Goal: Information Seeking & Learning: Compare options

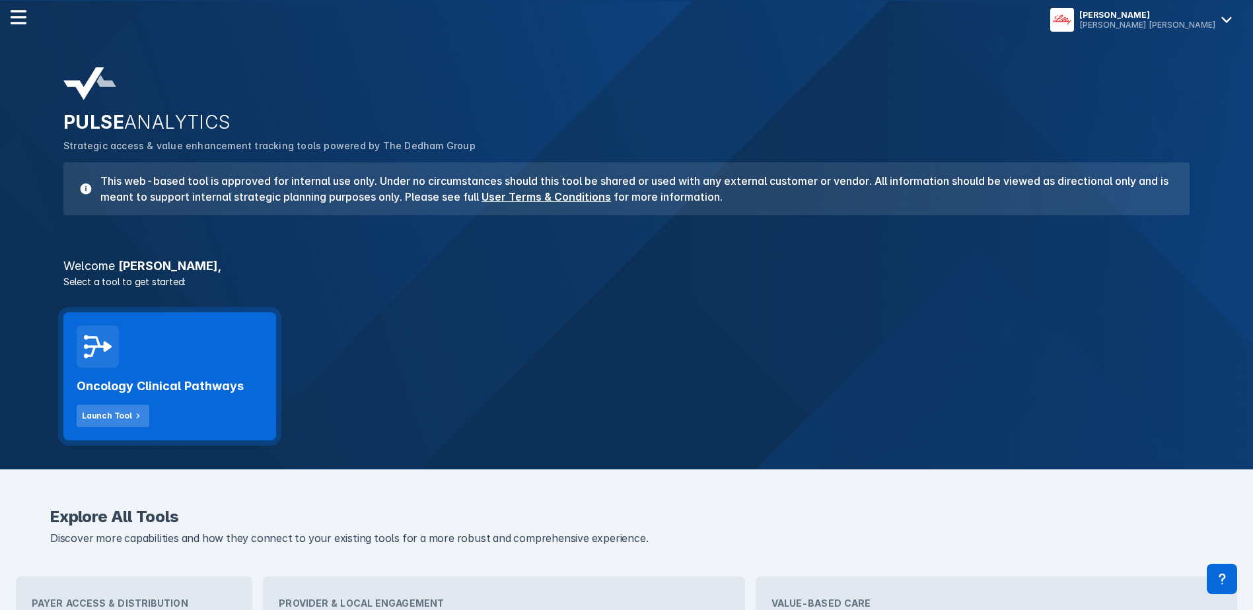
click at [124, 413] on div "Launch Tool" at bounding box center [107, 416] width 50 height 12
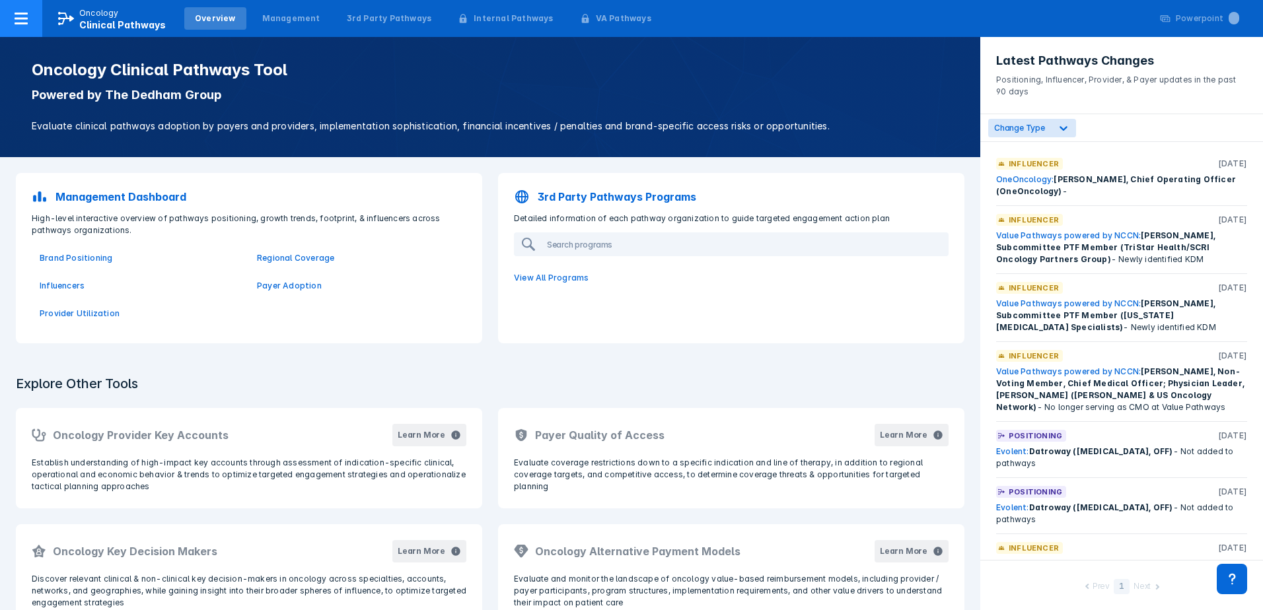
click at [82, 12] on p "Oncology" at bounding box center [99, 13] width 40 height 12
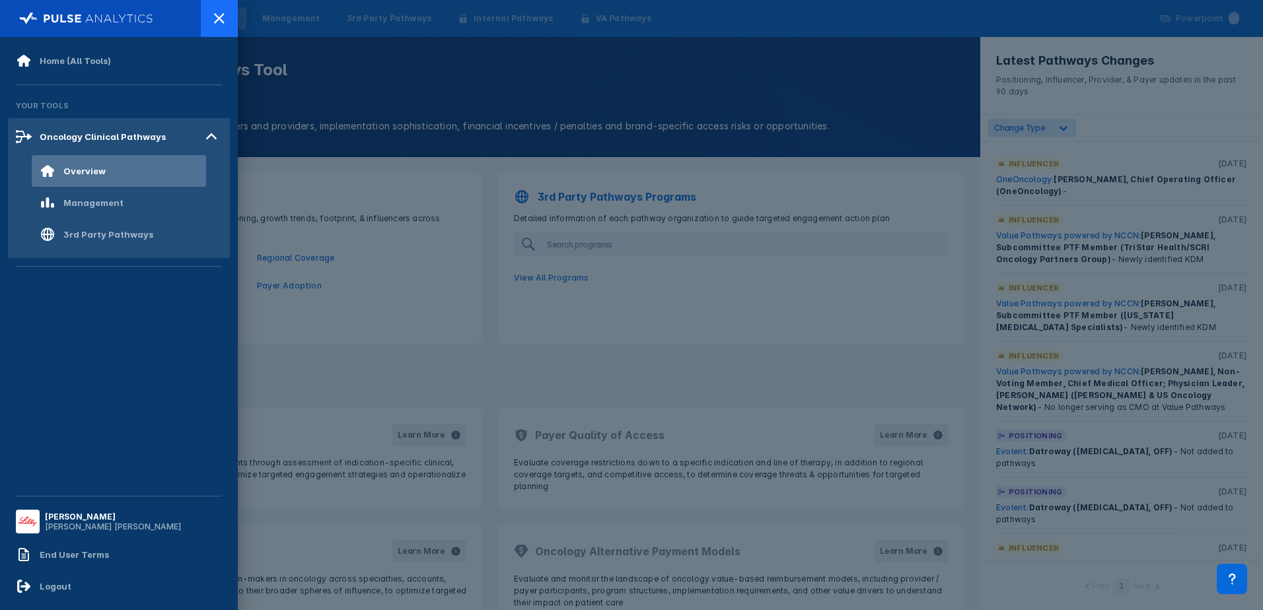
click at [215, 25] on icon at bounding box center [219, 19] width 16 height 16
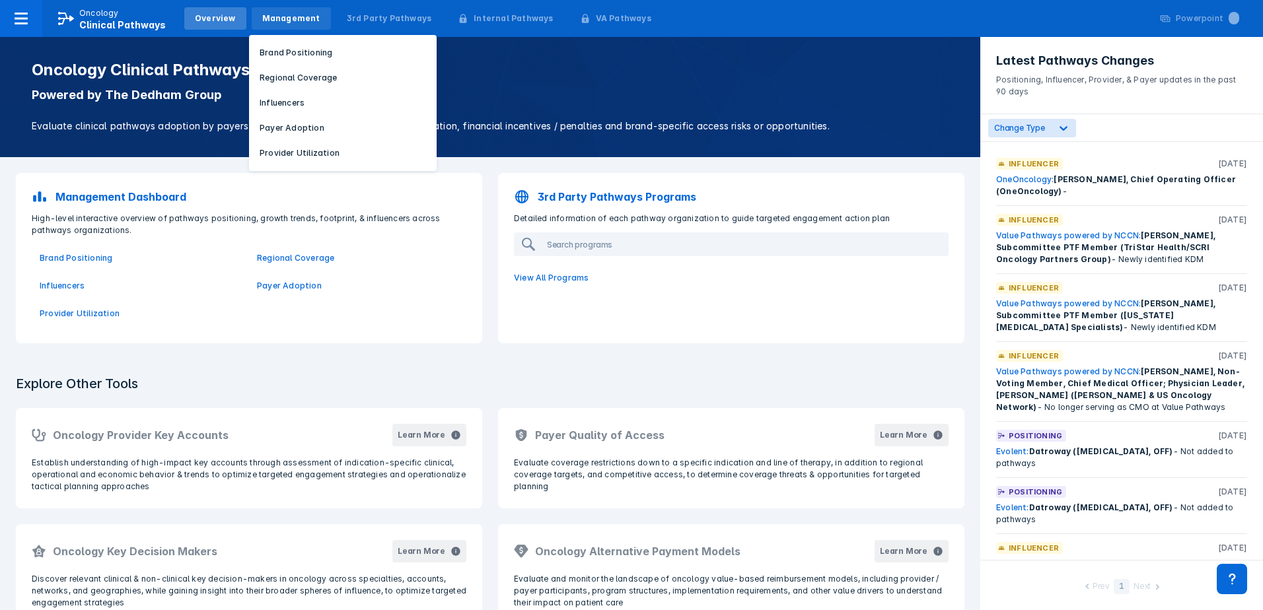
click at [277, 16] on div "Management" at bounding box center [291, 19] width 58 height 12
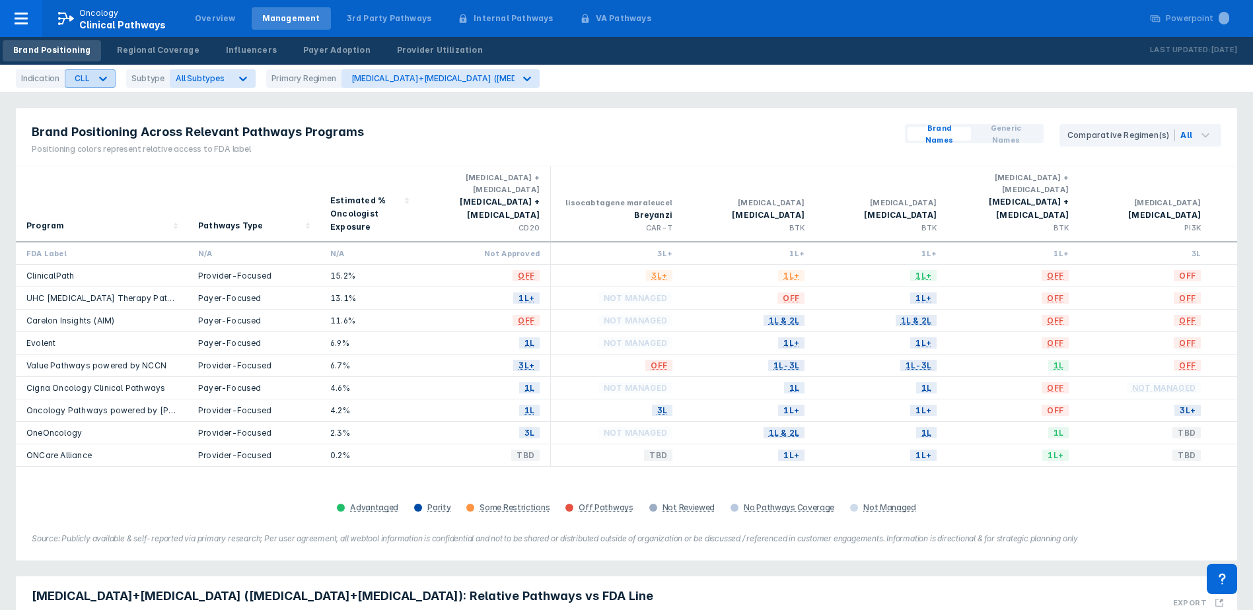
click at [67, 83] on div "CLL" at bounding box center [77, 78] width 25 height 17
click at [95, 106] on div "Breast Cancer" at bounding box center [105, 109] width 75 height 26
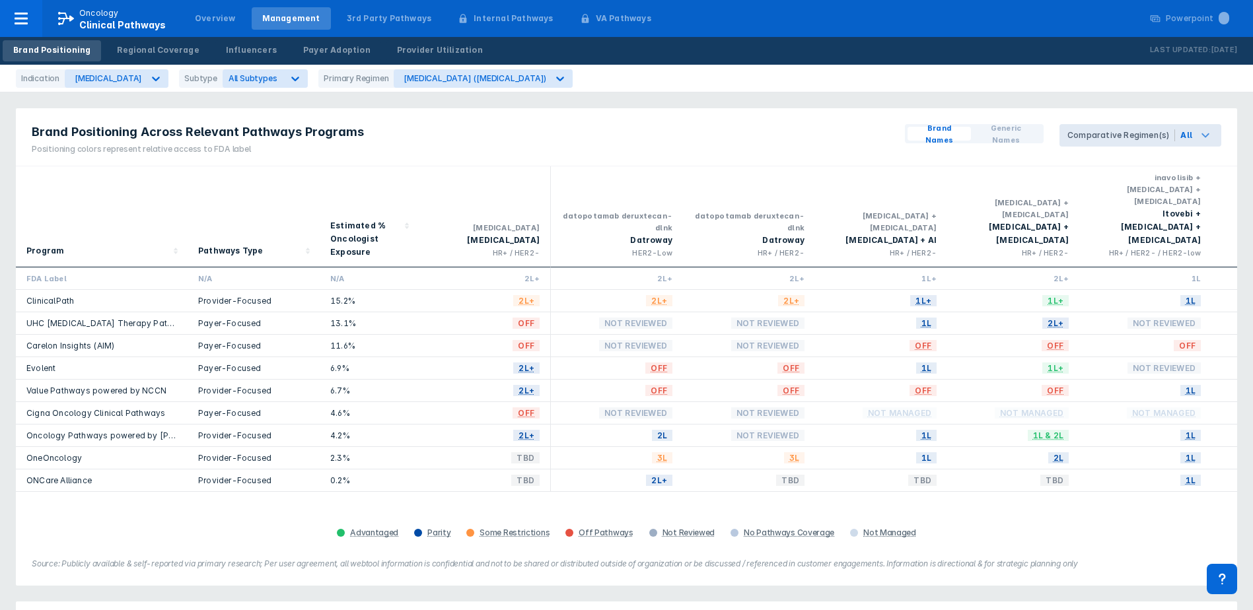
drag, startPoint x: 1206, startPoint y: 137, endPoint x: 1203, endPoint y: 145, distance: 8.6
click at [1206, 137] on icon at bounding box center [1206, 135] width 16 height 16
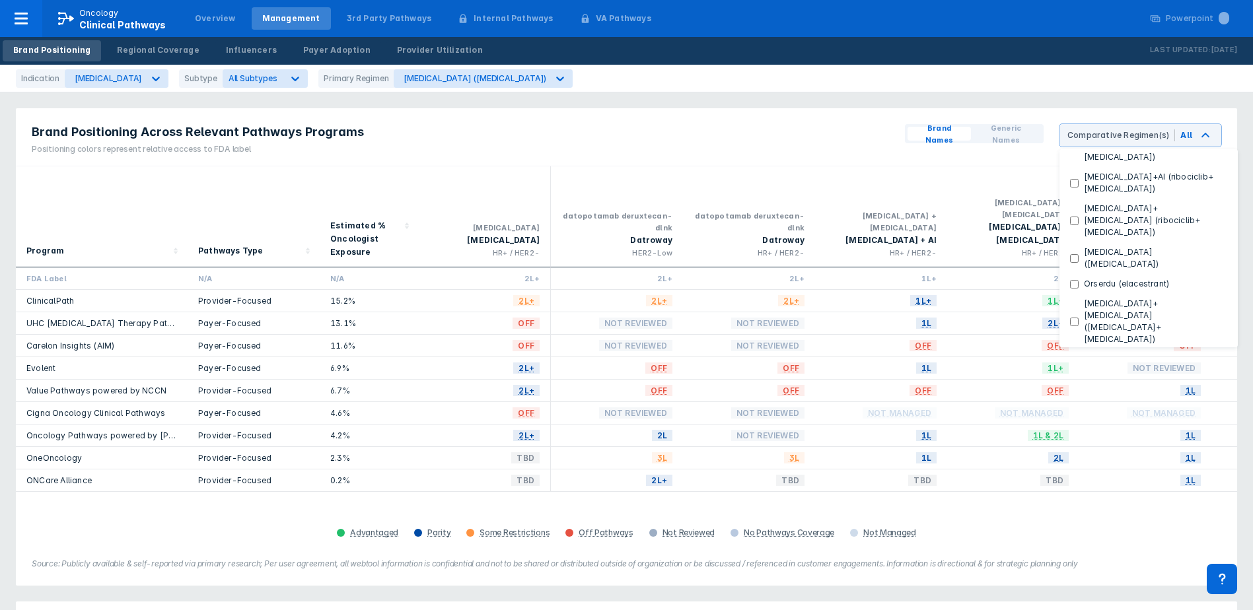
scroll to position [260, 0]
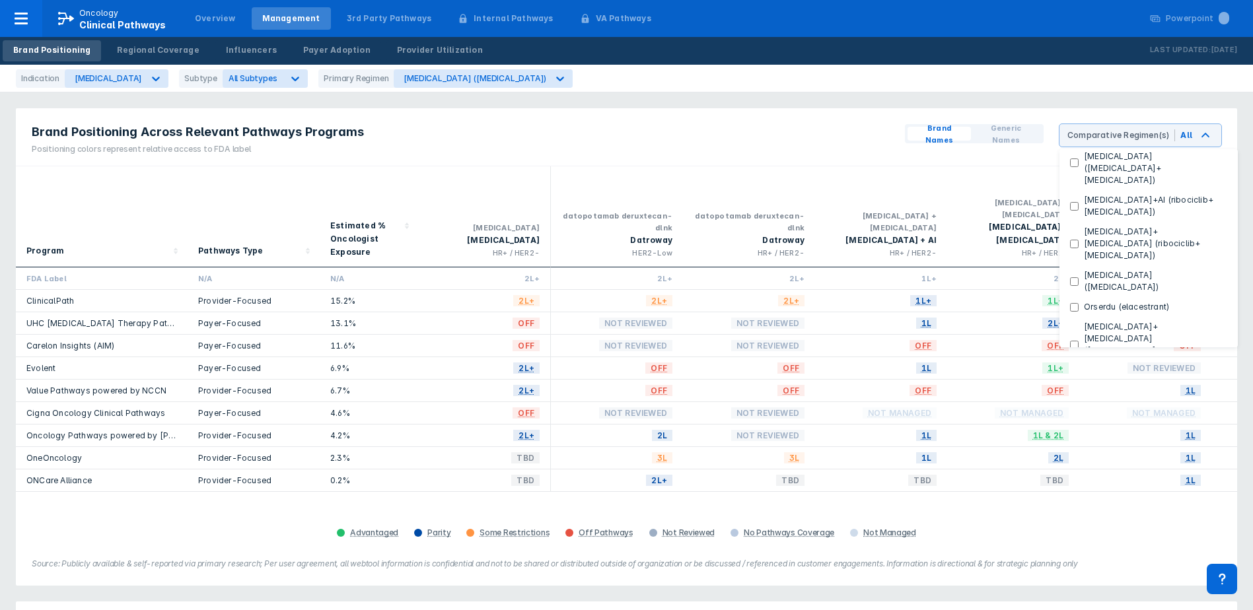
click at [823, 163] on div "Brand Positioning Across Relevant Pathways Programs Positioning colors represen…" at bounding box center [626, 137] width 1221 height 58
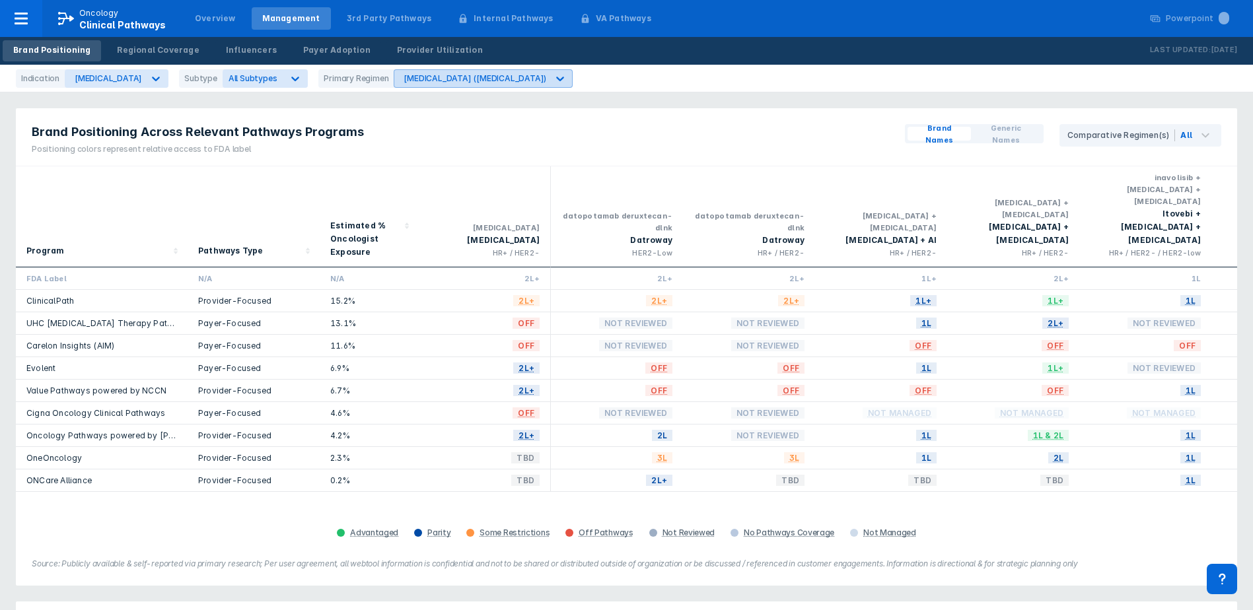
click at [394, 83] on div "Afinitor (everolimus)" at bounding box center [470, 78] width 153 height 17
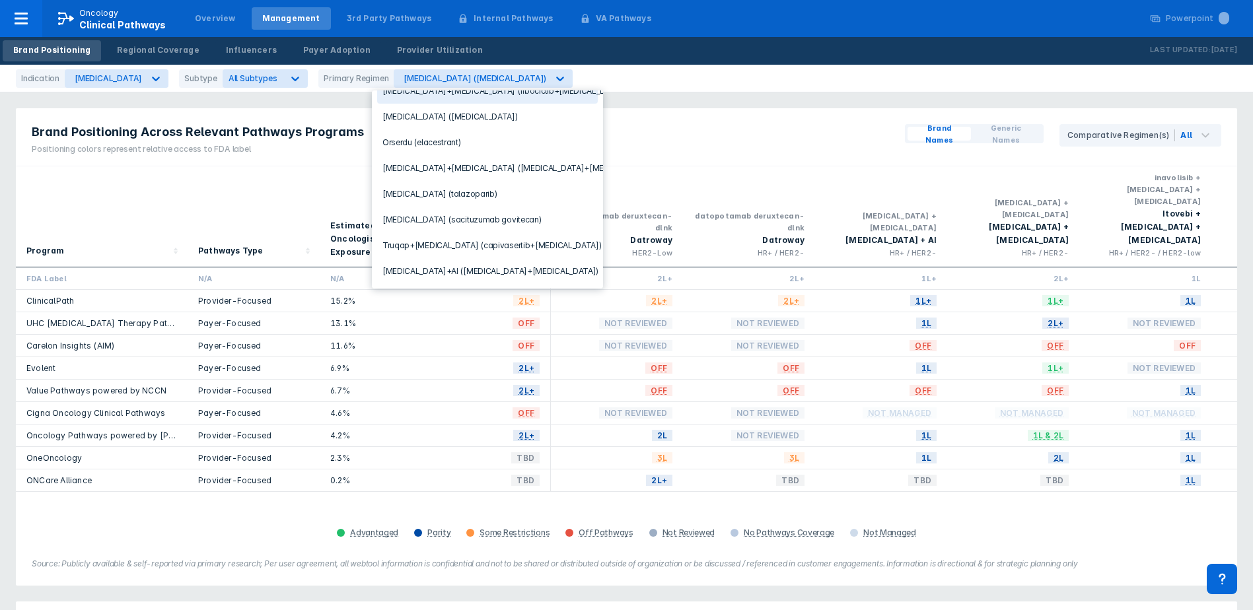
scroll to position [260, 0]
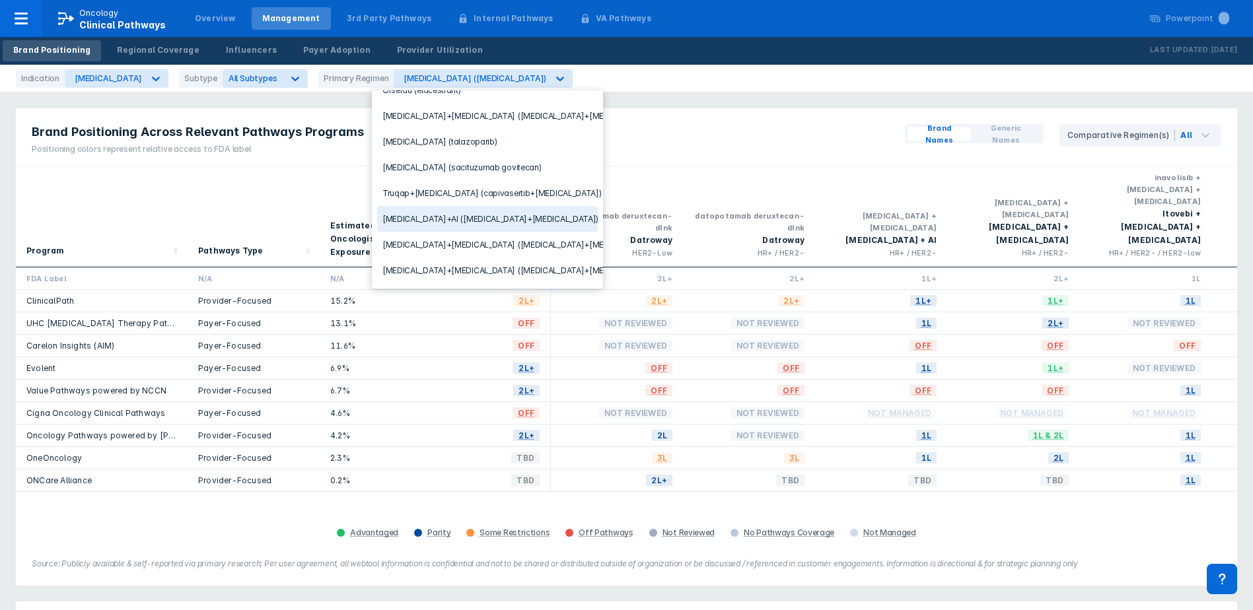
click at [445, 209] on div "Verzenio+AI (abemaciclib+letrozole)" at bounding box center [487, 219] width 221 height 26
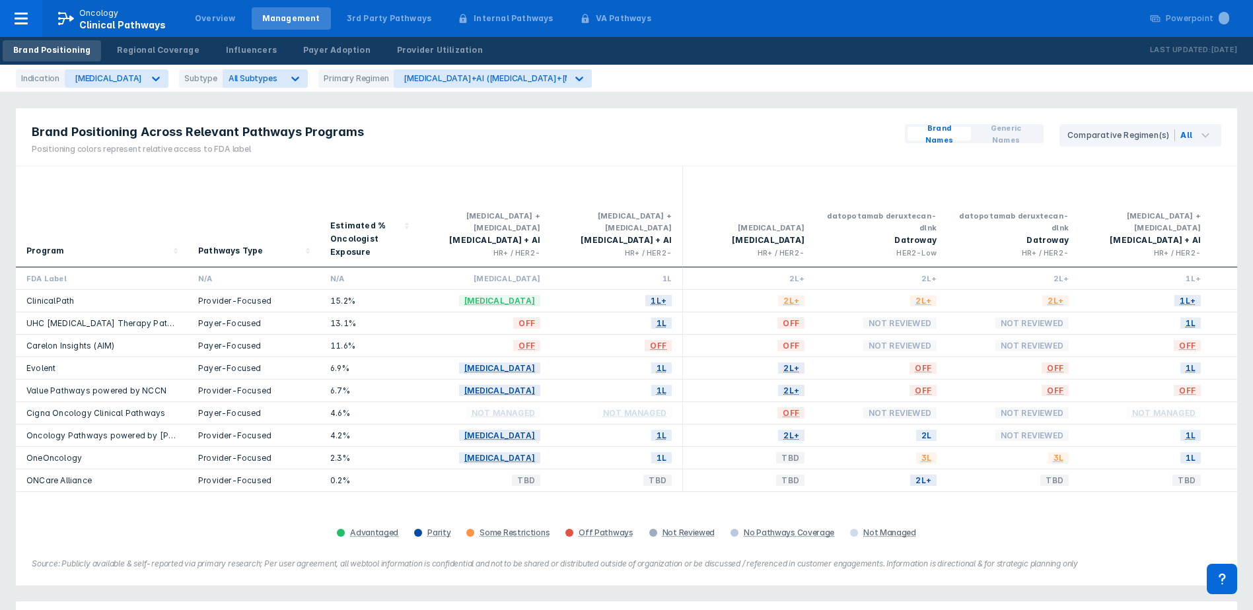
click at [622, 247] on div "HR+ / HER2-" at bounding box center [616, 253] width 110 height 12
drag, startPoint x: 503, startPoint y: 256, endPoint x: 540, endPoint y: 254, distance: 37.1
click at [540, 268] on div "Adjuvant" at bounding box center [485, 279] width 132 height 22
drag, startPoint x: 540, startPoint y: 254, endPoint x: 489, endPoint y: 259, distance: 51.1
click at [489, 268] on div "Adjuvant" at bounding box center [485, 279] width 132 height 22
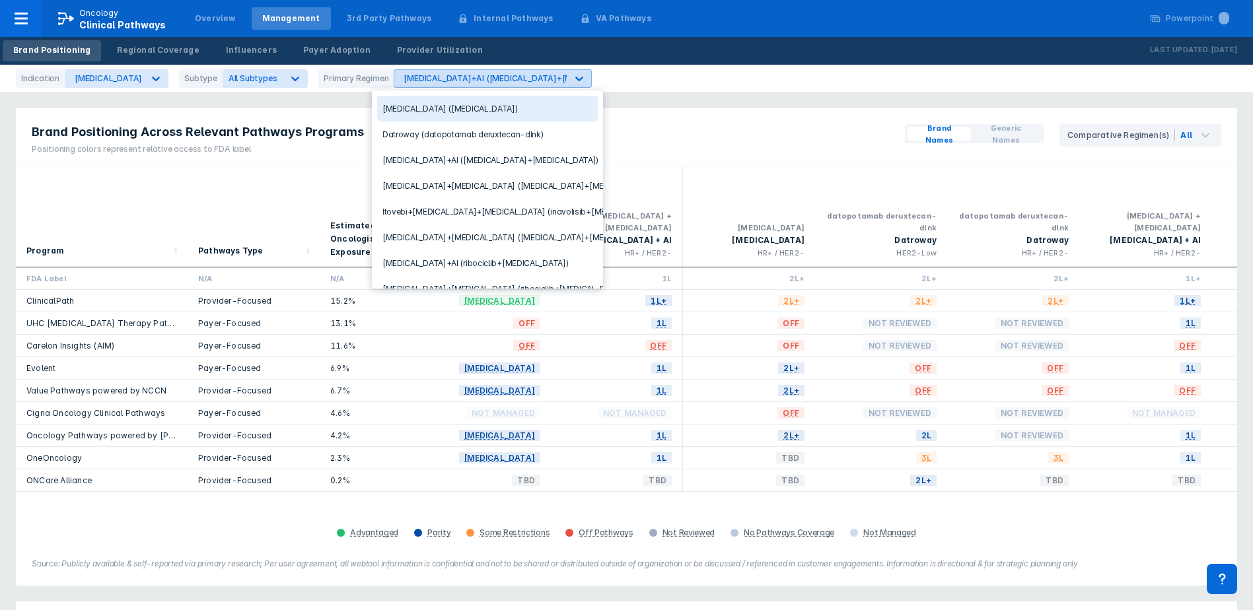
click at [427, 77] on div "Verzenio+AI (abemaciclib+letrozole)" at bounding box center [518, 78] width 228 height 10
click at [739, 106] on div "Brand Positioning Across Relevant Pathways Programs Positioning colors represen…" at bounding box center [626, 346] width 1237 height 493
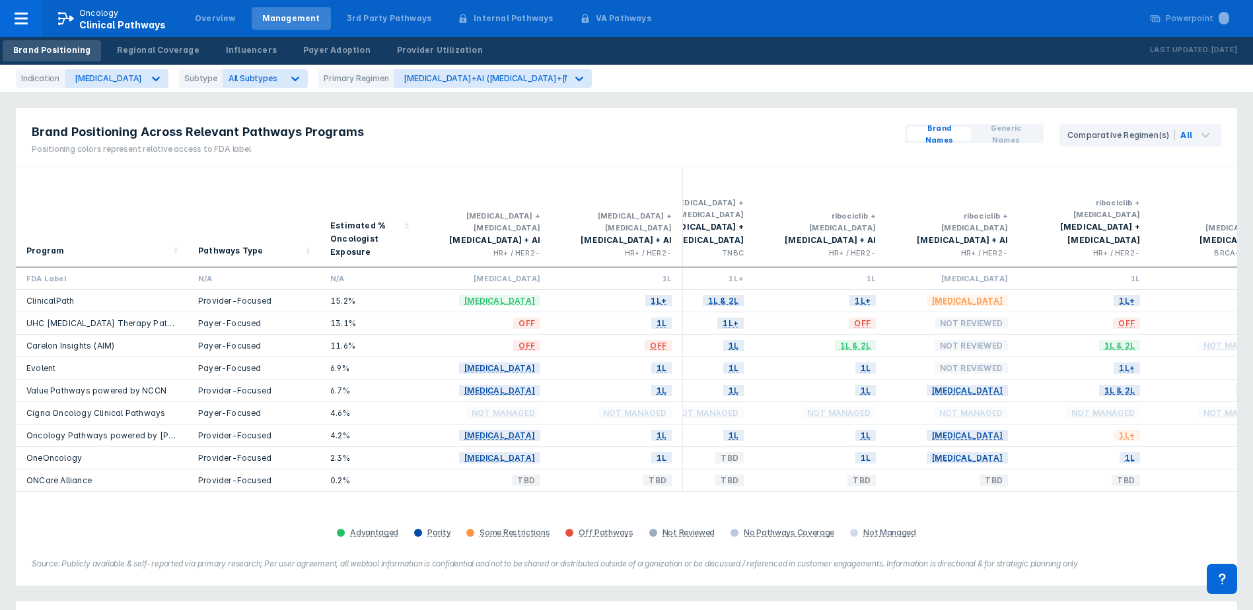
scroll to position [0, 840]
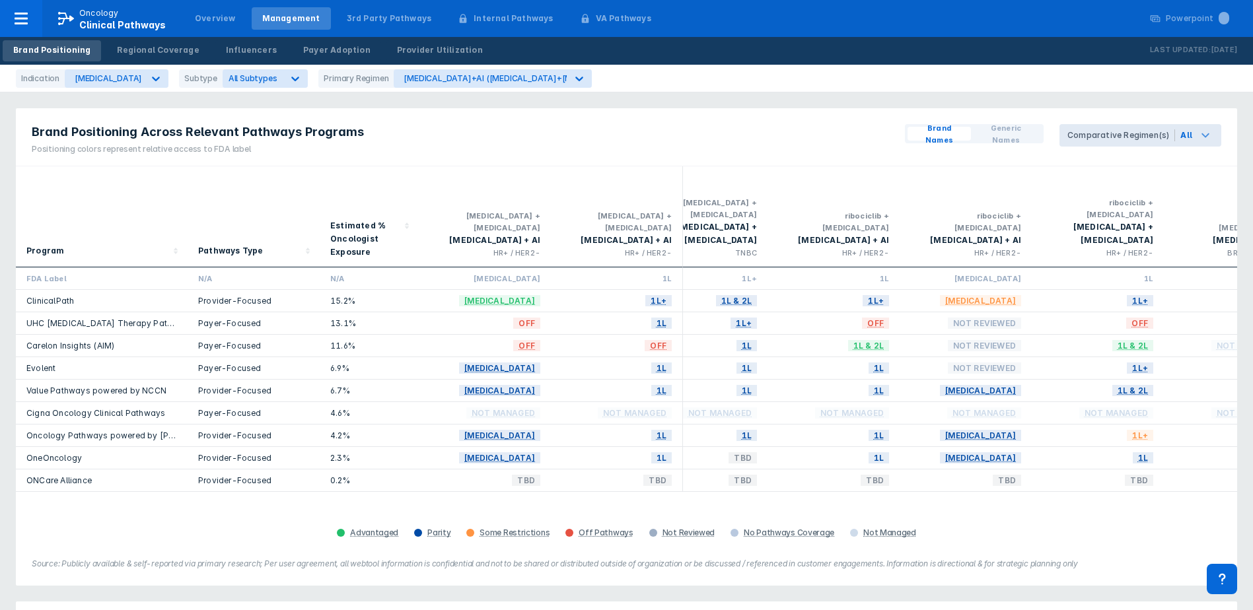
click at [1142, 135] on div "Comparative Regimen(s)" at bounding box center [1121, 135] width 108 height 12
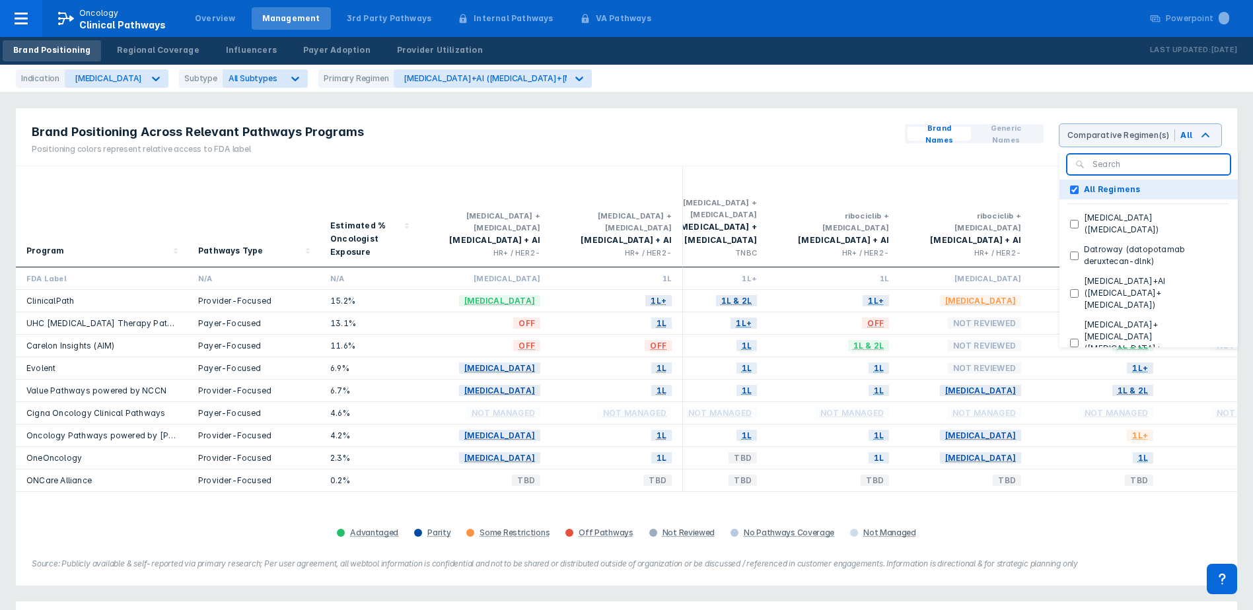
click at [1079, 194] on Regimens "All Regimens" at bounding box center [1074, 190] width 9 height 9
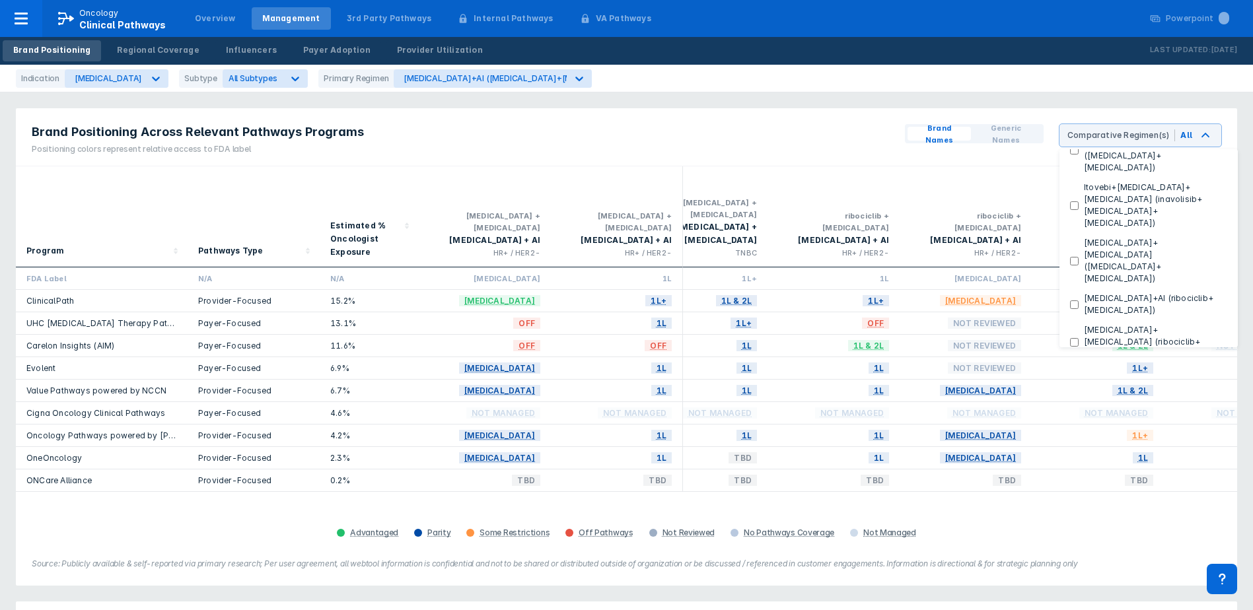
scroll to position [198, 0]
click at [1097, 283] on button "Kisqali+AI (ribociclib+letrozole)" at bounding box center [1149, 299] width 178 height 32
checkbox Regimens "false"
checkbox \(ribociclib\+letrozole\) "true"
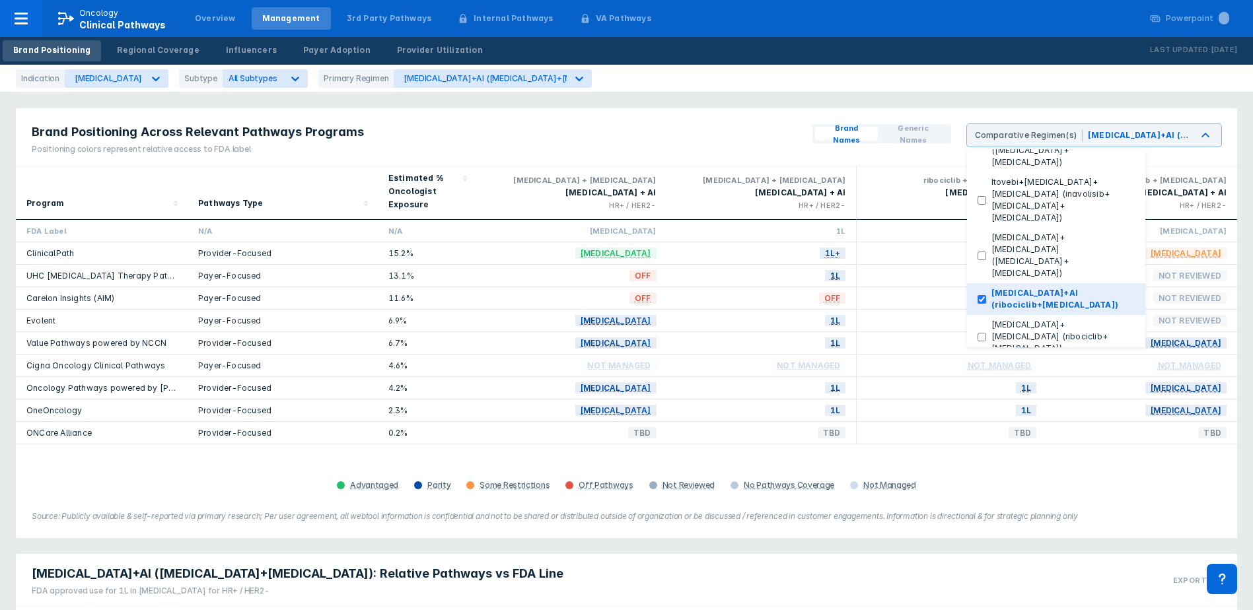
scroll to position [132, 0]
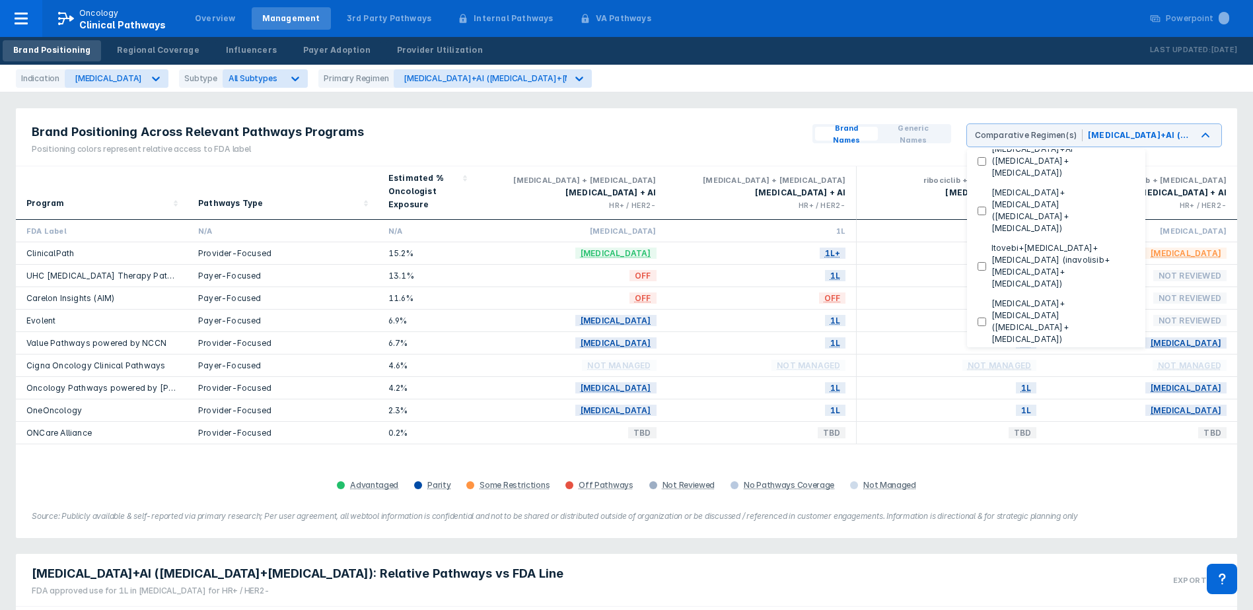
click at [1022, 385] on label "Kisqali+Faslodex (ribociclib+fulvestrant)" at bounding box center [1060, 403] width 149 height 36
click at [986, 399] on \(ribociclib\+fulvestrant\) "Kisqali+Faslodex (ribociclib+fulvestrant)" at bounding box center [982, 403] width 9 height 9
checkbox \(ribociclib\+fulvestrant\) "true"
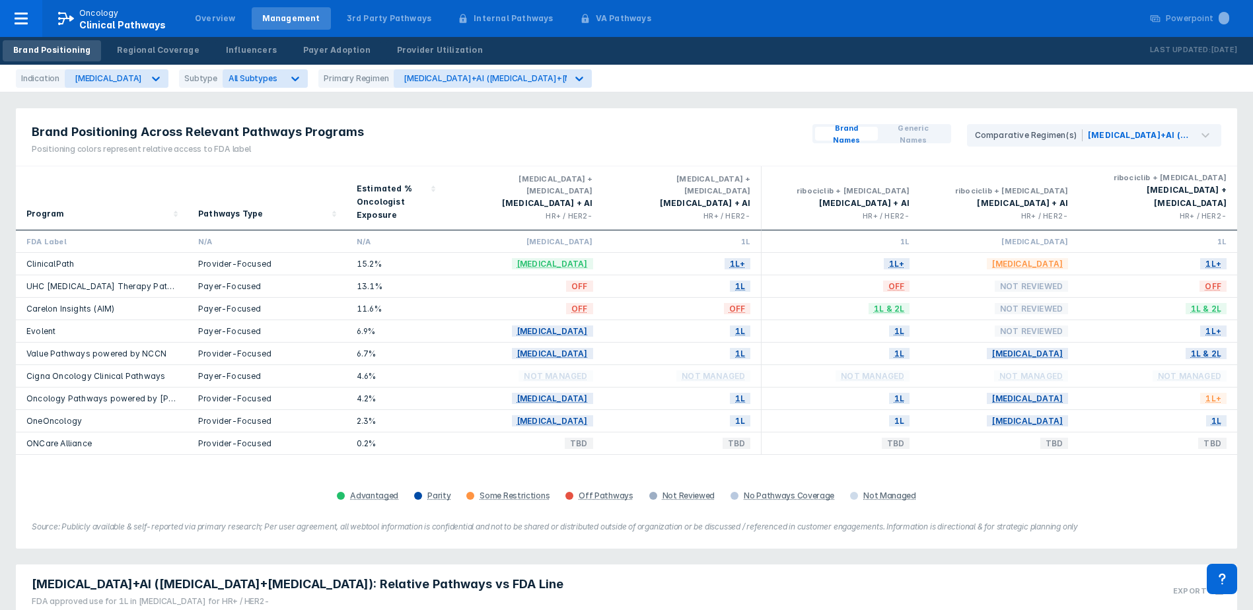
click at [1057, 468] on div "Program Pathways Type Estimated % Oncologist Exposure abemaciclib + letrozole V…" at bounding box center [626, 335] width 1221 height 339
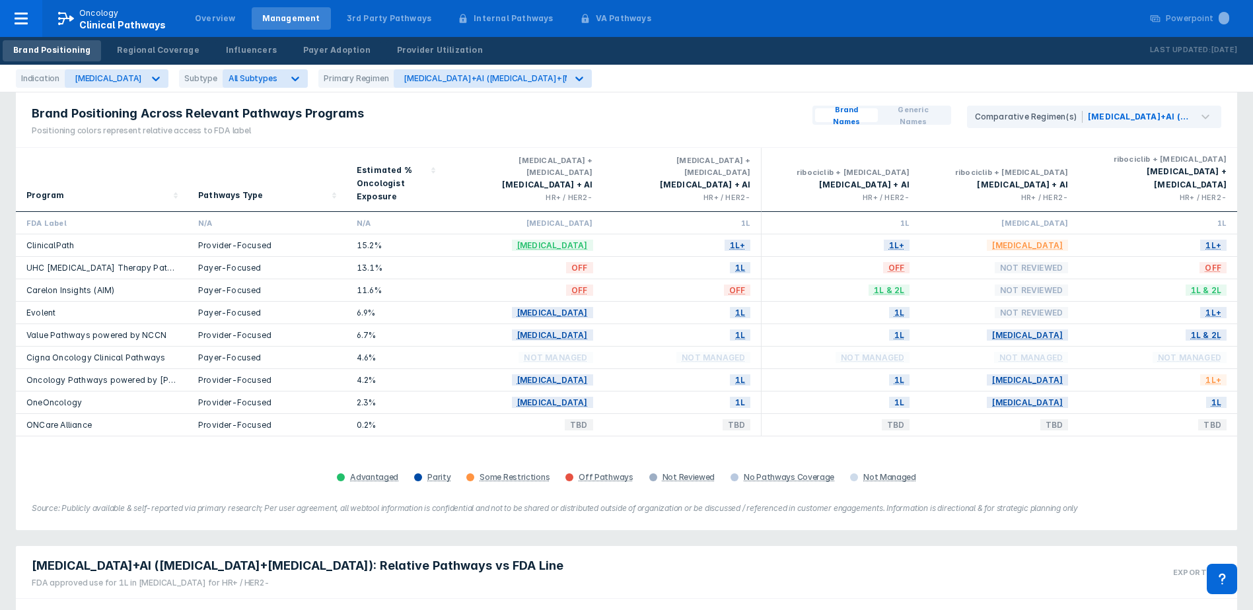
scroll to position [0, 0]
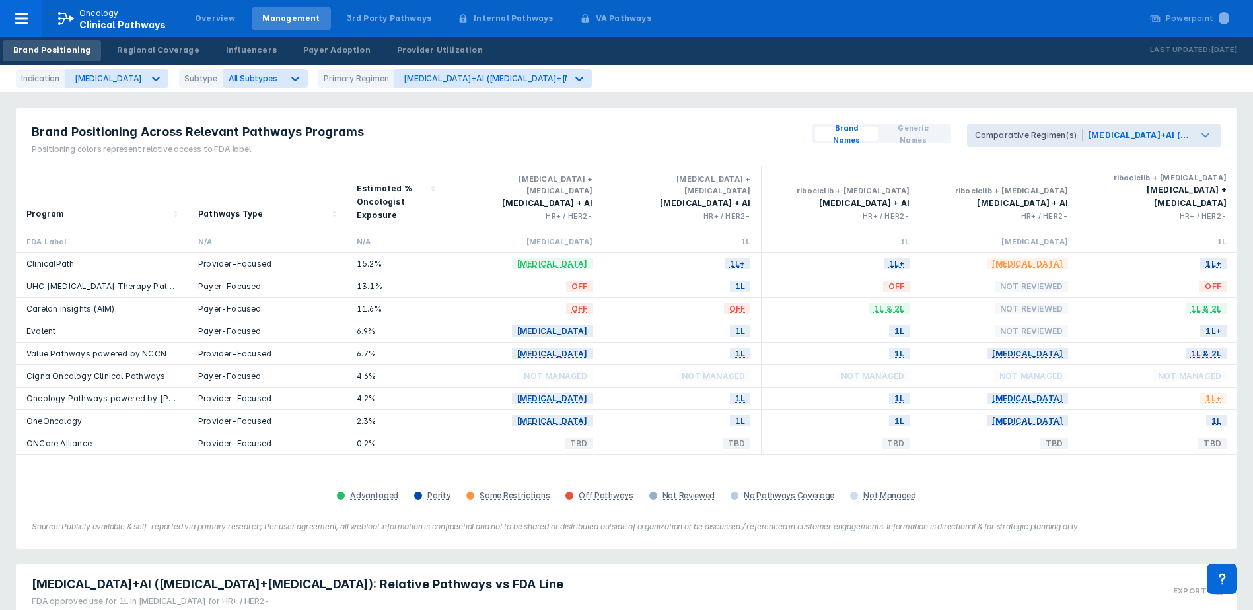
click at [1116, 134] on div "Kisqali+AI (ribociclib+letrozole), Kisqali+Faslodex (ribociclib+fulvestrant)" at bounding box center [1138, 135] width 100 height 12
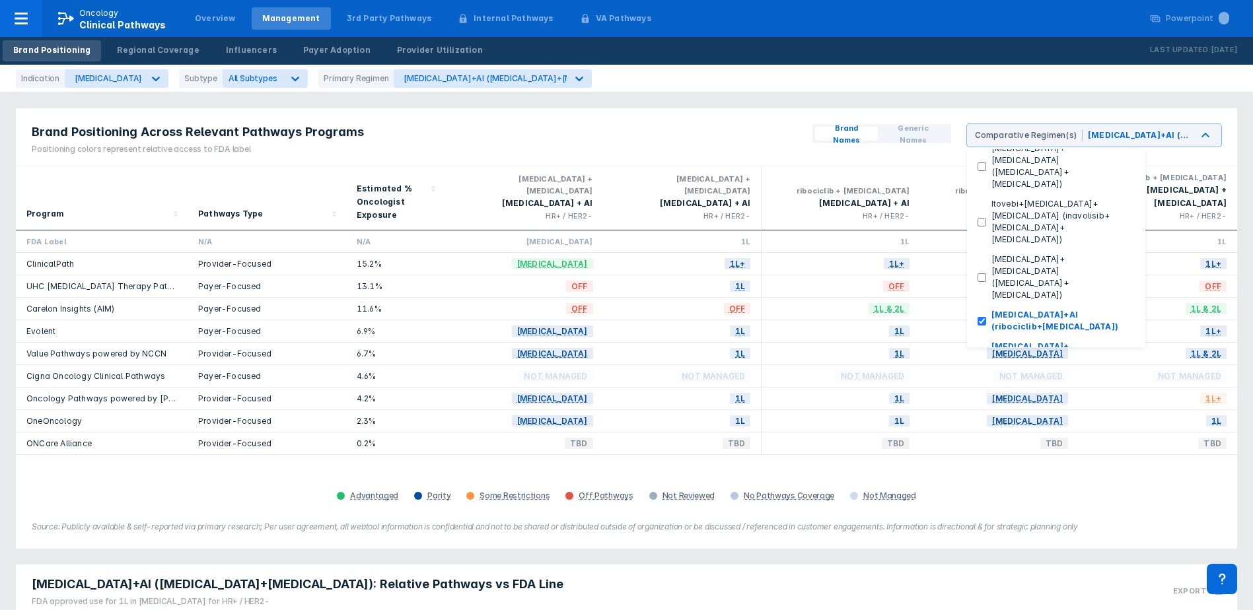
scroll to position [198, 0]
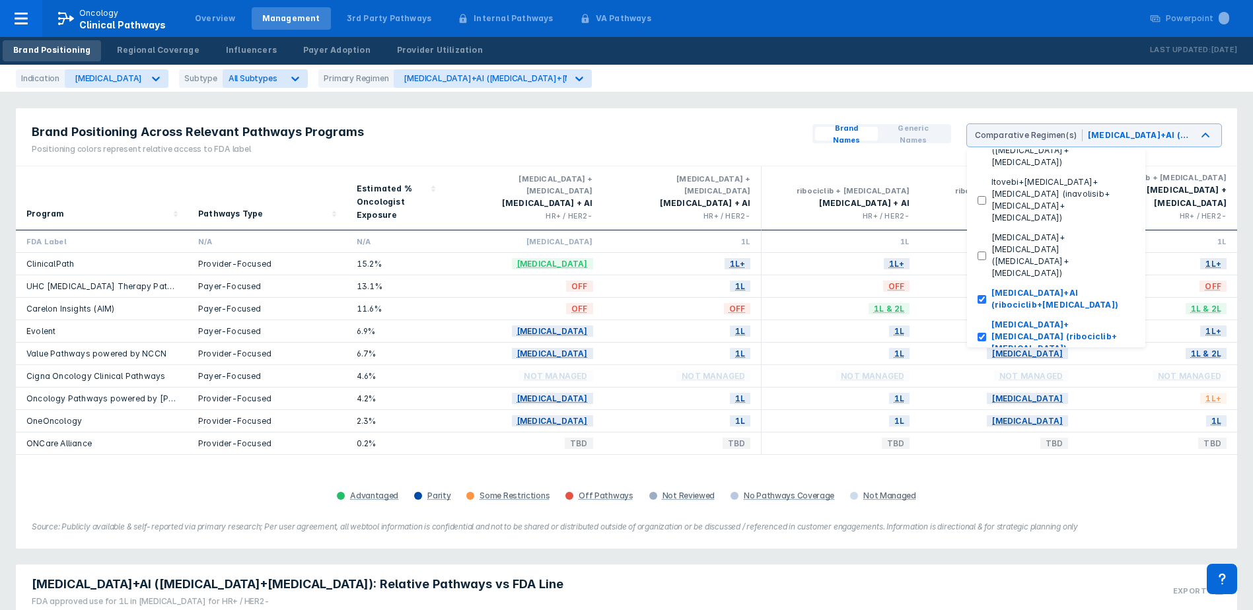
click at [831, 452] on div "Program Pathways Type Estimated % Oncologist Exposure abemaciclib + letrozole V…" at bounding box center [626, 335] width 1221 height 339
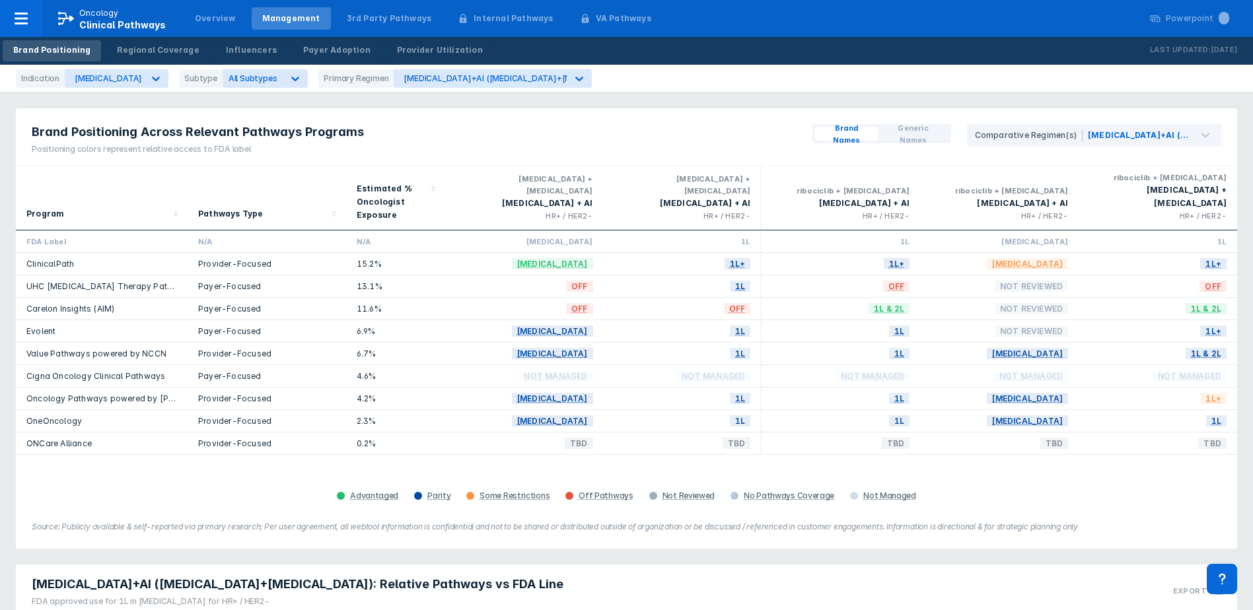
click at [892, 253] on div "1L+" at bounding box center [841, 264] width 159 height 22
click at [207, 207] on div "Pathways Type" at bounding box center [230, 213] width 65 height 13
